Goal: Task Accomplishment & Management: Use online tool/utility

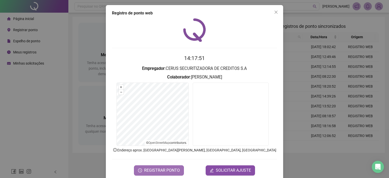
click at [167, 168] on span "REGISTRAR PONTO" at bounding box center [162, 171] width 36 height 6
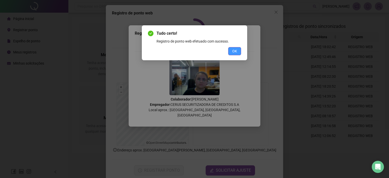
click at [241, 50] on div "Tudo certo! Registro de ponto web efetuado com sucesso. OK" at bounding box center [194, 42] width 105 height 35
click at [240, 51] on button "OK" at bounding box center [234, 51] width 13 height 8
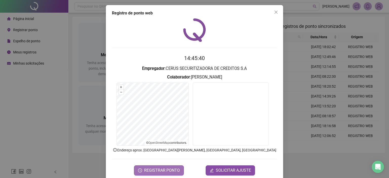
click at [172, 170] on span "REGISTRAR PONTO" at bounding box center [162, 171] width 36 height 6
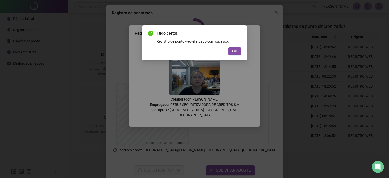
click at [232, 56] on div "Tudo certo! Registro de ponto web efetuado com sucesso. OK" at bounding box center [194, 42] width 105 height 35
click at [234, 52] on span "OK" at bounding box center [234, 51] width 5 height 6
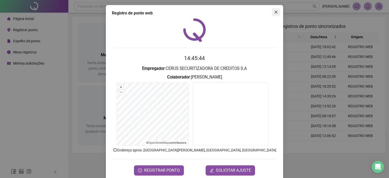
click at [275, 12] on icon "close" at bounding box center [276, 12] width 3 height 3
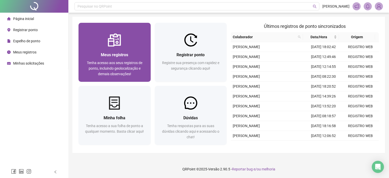
click at [116, 68] on span "Tenha acesso aos seus registros de ponto, incluindo geolocalização e demais obs…" at bounding box center [115, 68] width 56 height 15
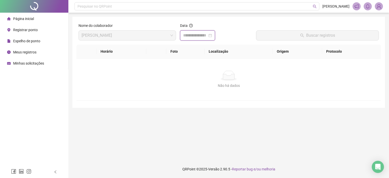
click at [208, 38] on input at bounding box center [195, 35] width 24 height 6
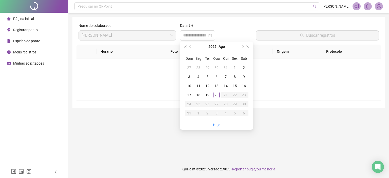
click at [32, 51] on span "Meus registros" at bounding box center [24, 52] width 23 height 4
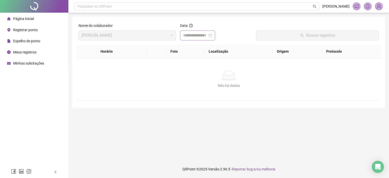
click at [212, 36] on div at bounding box center [197, 35] width 29 height 6
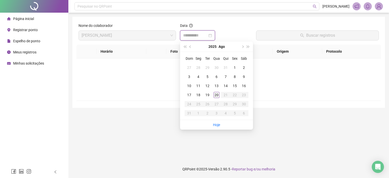
type input "**********"
click at [214, 94] on div "20" at bounding box center [217, 95] width 6 height 6
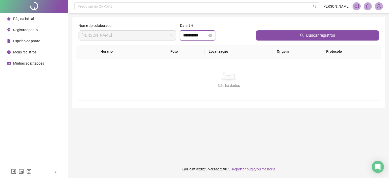
click at [197, 36] on input "**********" at bounding box center [195, 35] width 24 height 6
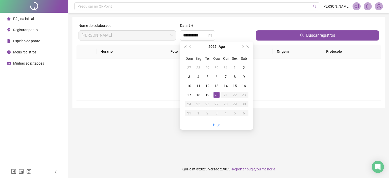
click at [24, 17] on span "Página inicial" at bounding box center [23, 19] width 21 height 4
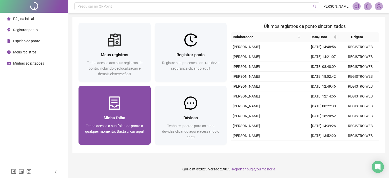
click at [126, 132] on span "Tenha acesso a sua folha de ponto a qualquer momento. Basta clicar aqui!" at bounding box center [114, 129] width 59 height 10
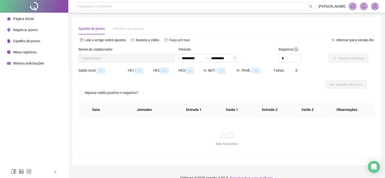
type input "**********"
click at [350, 53] on div at bounding box center [345, 51] width 33 height 8
click at [347, 59] on span "Buscar registros" at bounding box center [352, 59] width 26 height 6
